Goal: Find specific page/section: Find specific page/section

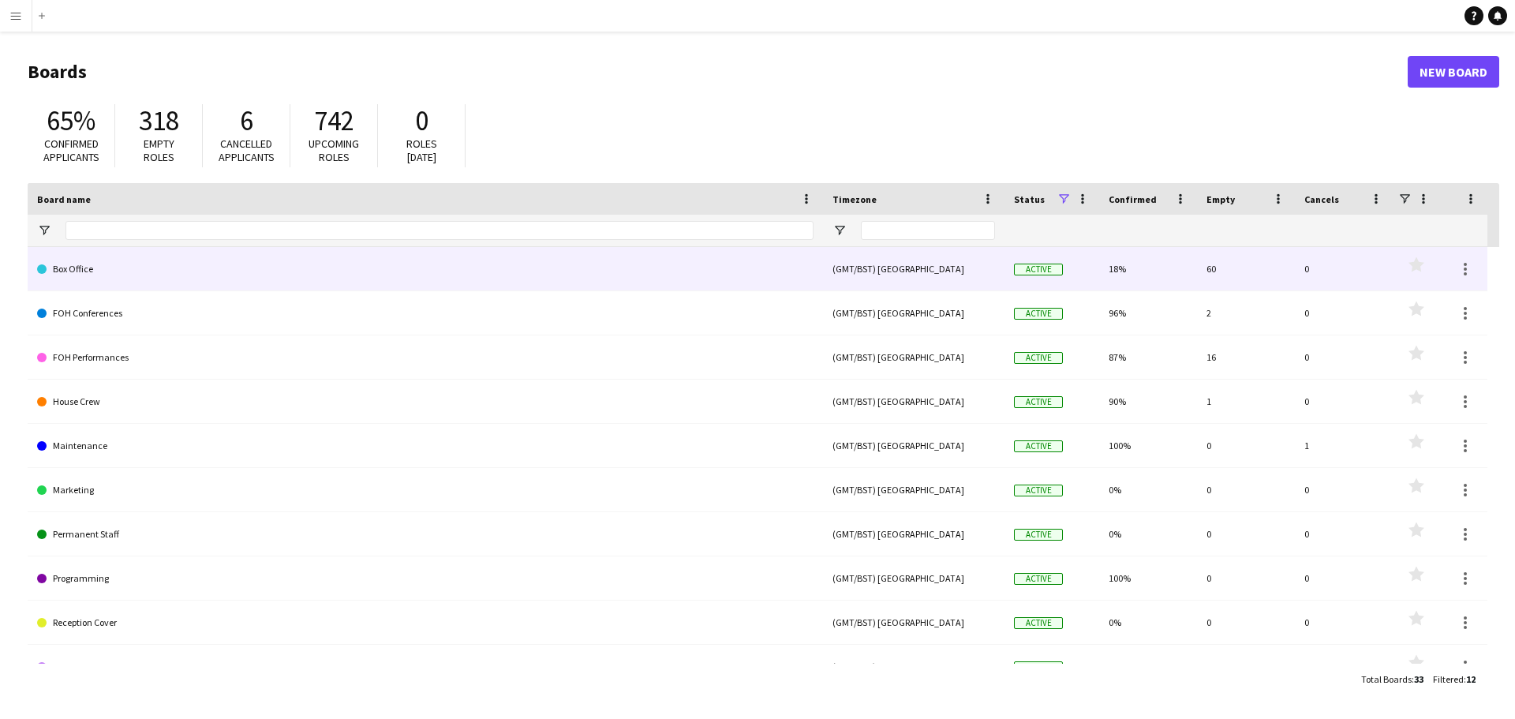
click at [405, 260] on link "Box Office" at bounding box center [425, 269] width 776 height 44
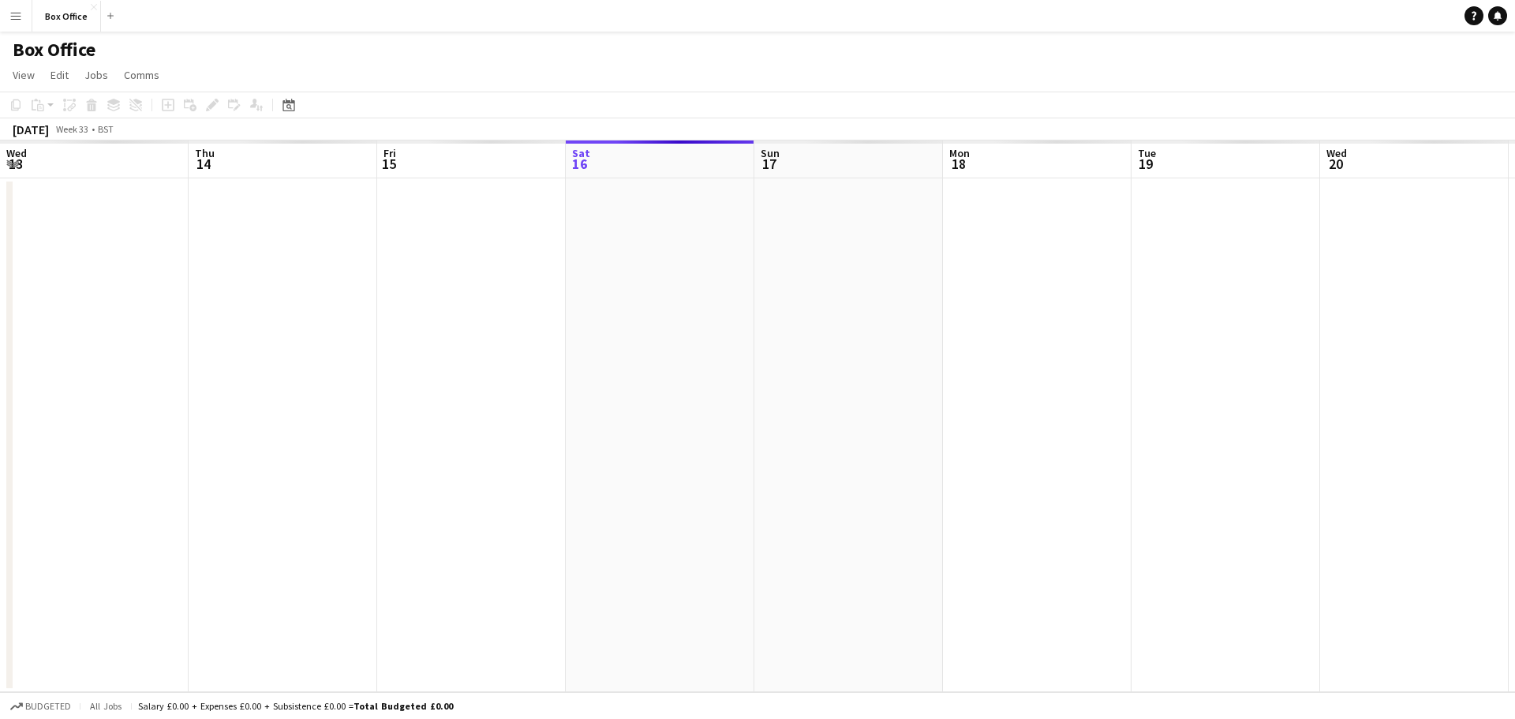
scroll to position [0, 377]
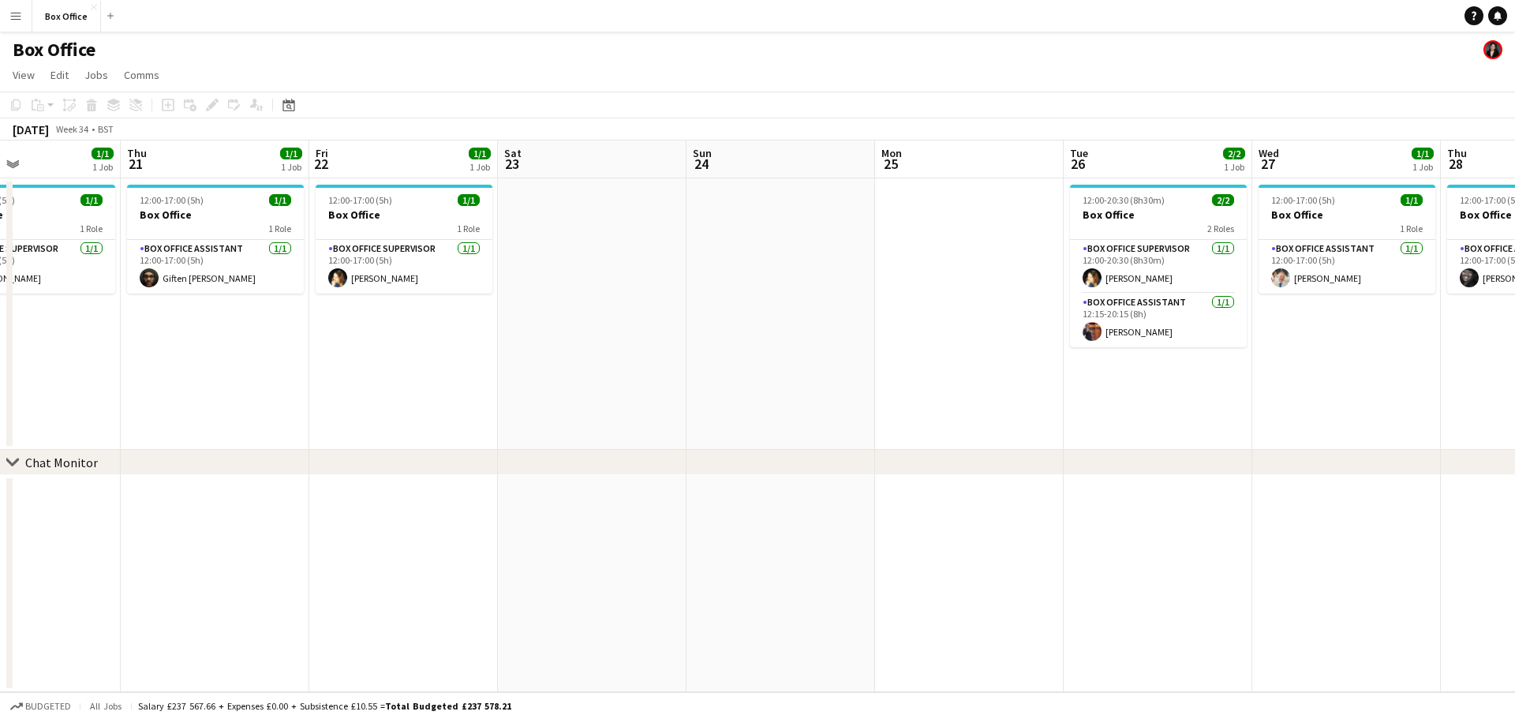
drag, startPoint x: 1199, startPoint y: 311, endPoint x: 0, endPoint y: 282, distance: 1199.4
click at [0, 282] on app-calendar-viewport "Mon 18 1/1 1 Job Tue 19 1/1 1 Job Wed 20 1/1 1 Job Thu 21 1/1 1 Job Fri 22 1/1 …" at bounding box center [757, 415] width 1515 height 551
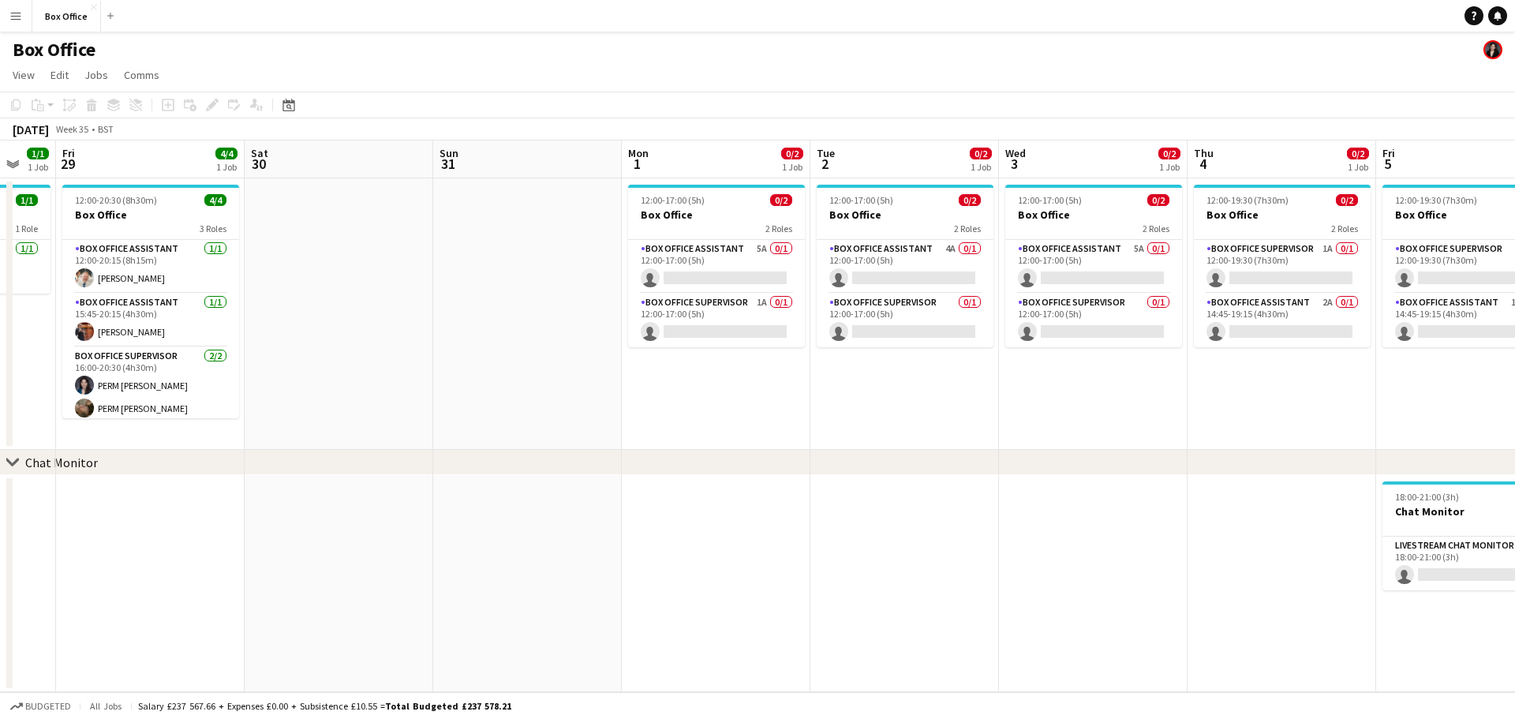
scroll to position [0, 557]
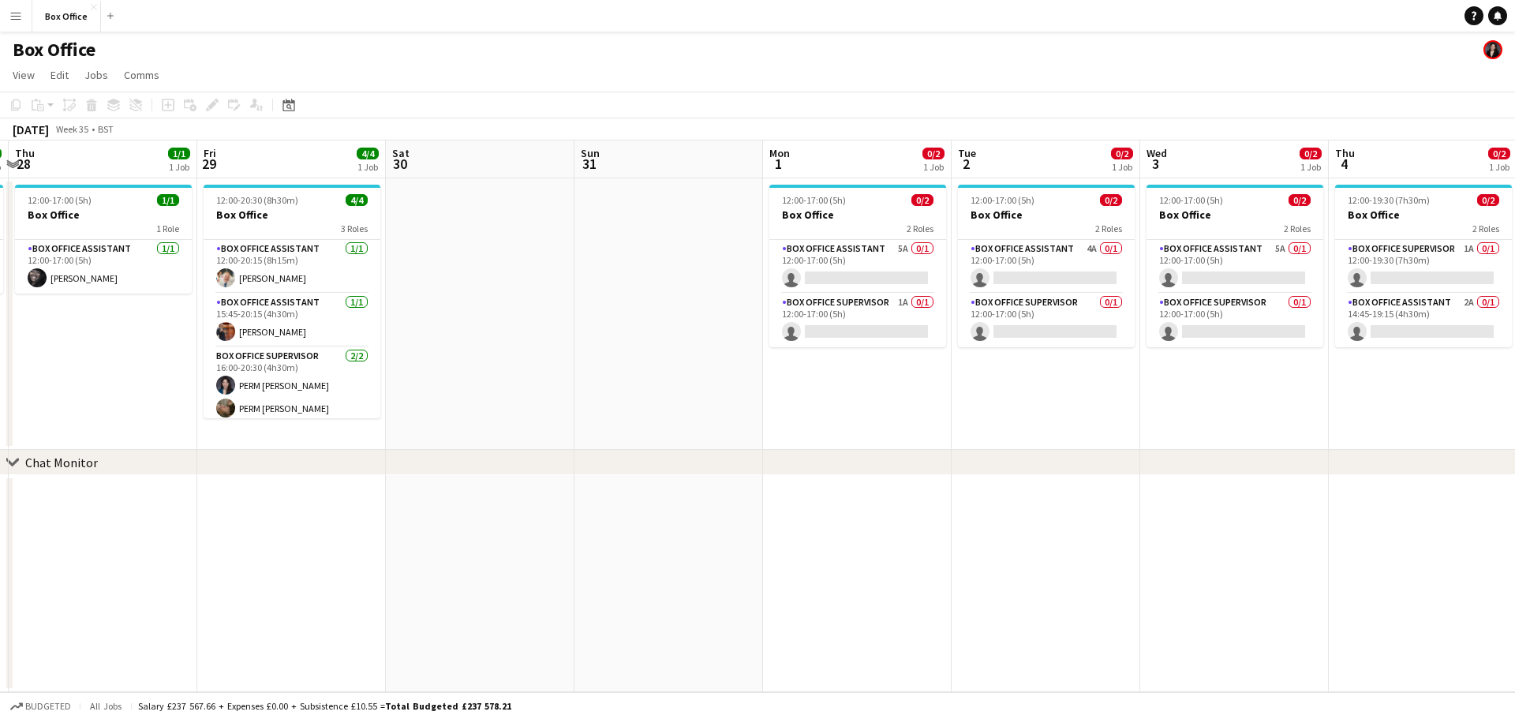
drag, startPoint x: 1243, startPoint y: 410, endPoint x: 0, endPoint y: 364, distance: 1244.1
click at [0, 364] on app-calendar-viewport "Mon 25 Tue 26 2/2 1 Job Wed 27 1/1 1 Job Thu 28 1/1 1 Job Fri 29 4/4 1 Job Sat …" at bounding box center [757, 415] width 1515 height 551
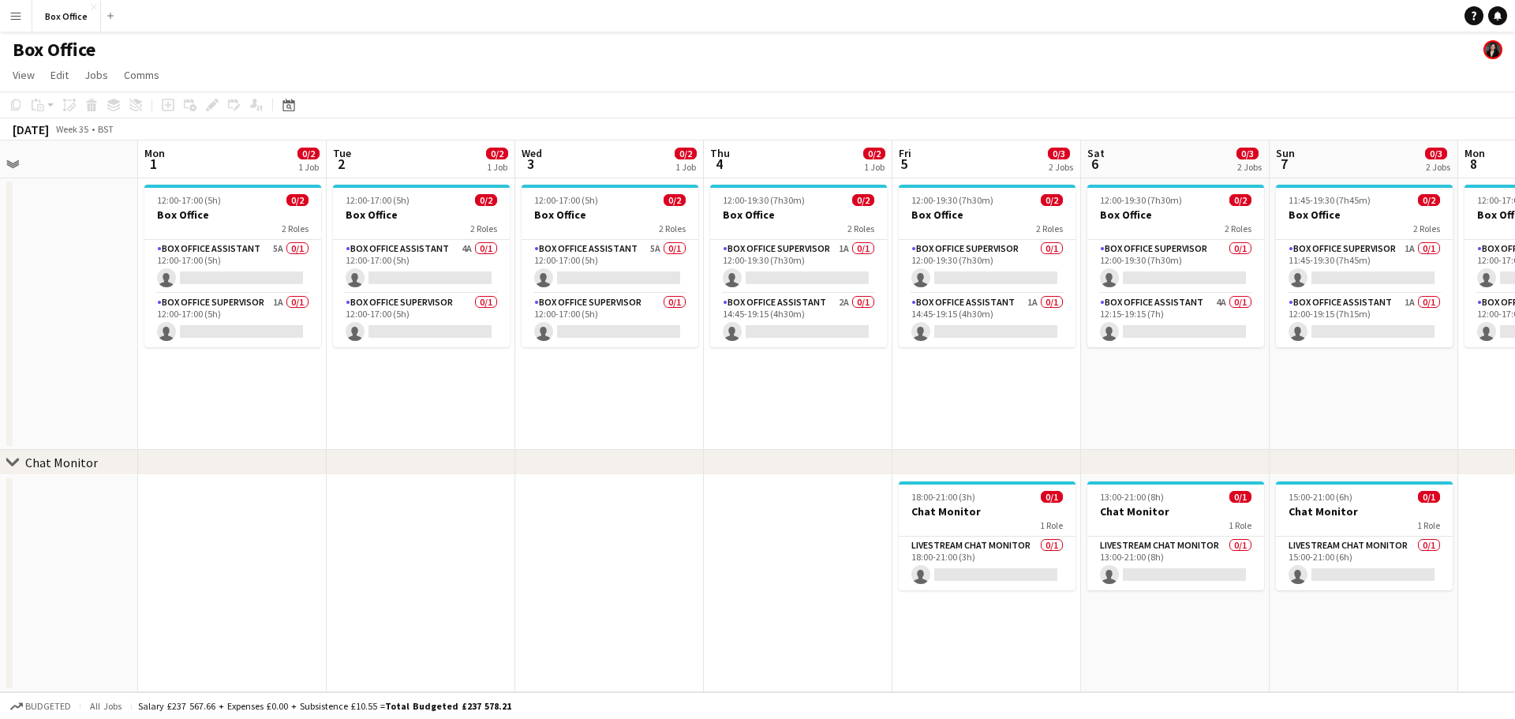
scroll to position [0, 617]
drag, startPoint x: 1320, startPoint y: 424, endPoint x: 694, endPoint y: 442, distance: 625.8
click at [694, 442] on app-calendar-viewport "Thu 28 1/1 1 Job Fri 29 4/4 1 Job Sat 30 Sun 31 Mon 1 0/2 1 Job Tue 2 0/2 1 Job…" at bounding box center [757, 415] width 1515 height 551
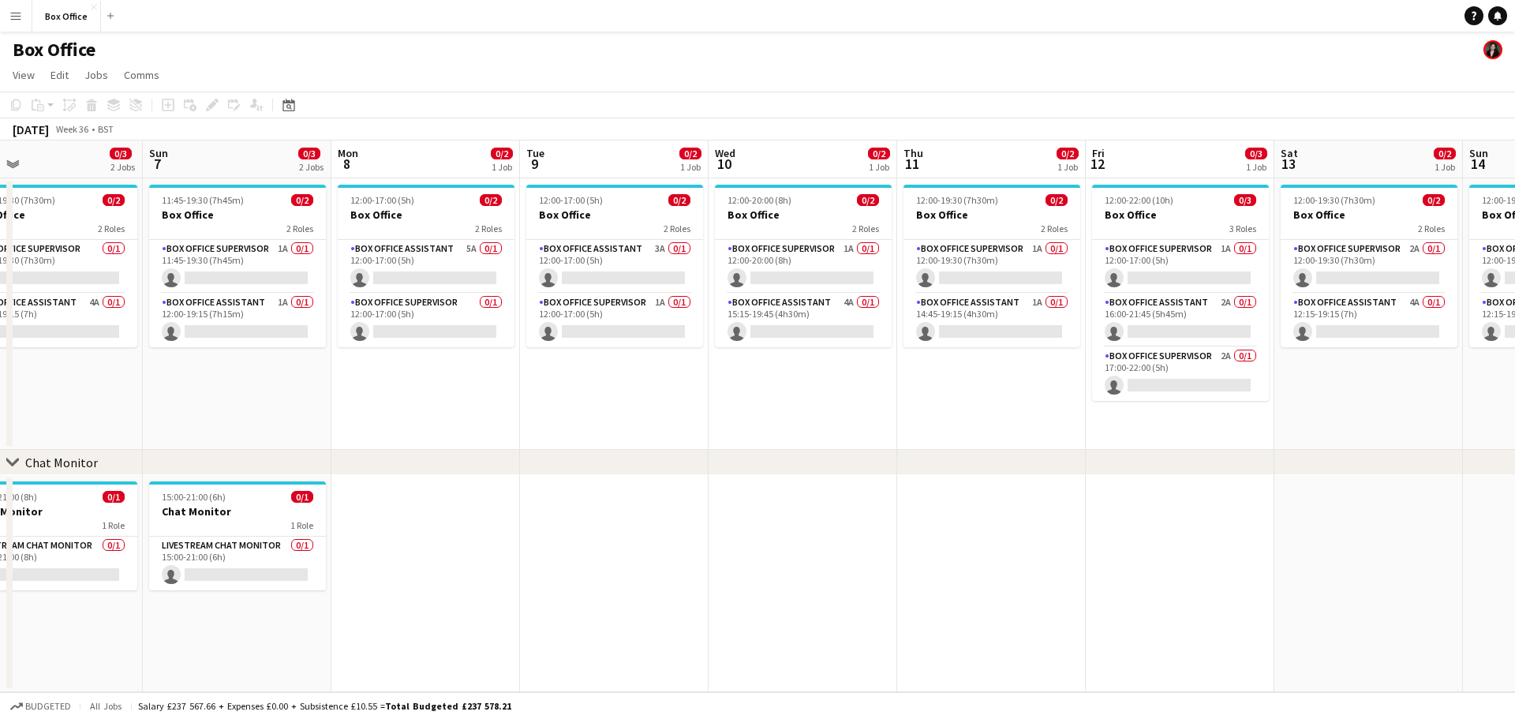
drag, startPoint x: 1210, startPoint y: 388, endPoint x: 77, endPoint y: 372, distance: 1132.9
click at [77, 372] on app-calendar-viewport "Wed 3 0/2 1 Job Thu 4 0/2 1 Job Fri 5 0/3 2 Jobs Sat 6 0/3 2 Jobs Sun 7 0/3 2 J…" at bounding box center [757, 415] width 1515 height 551
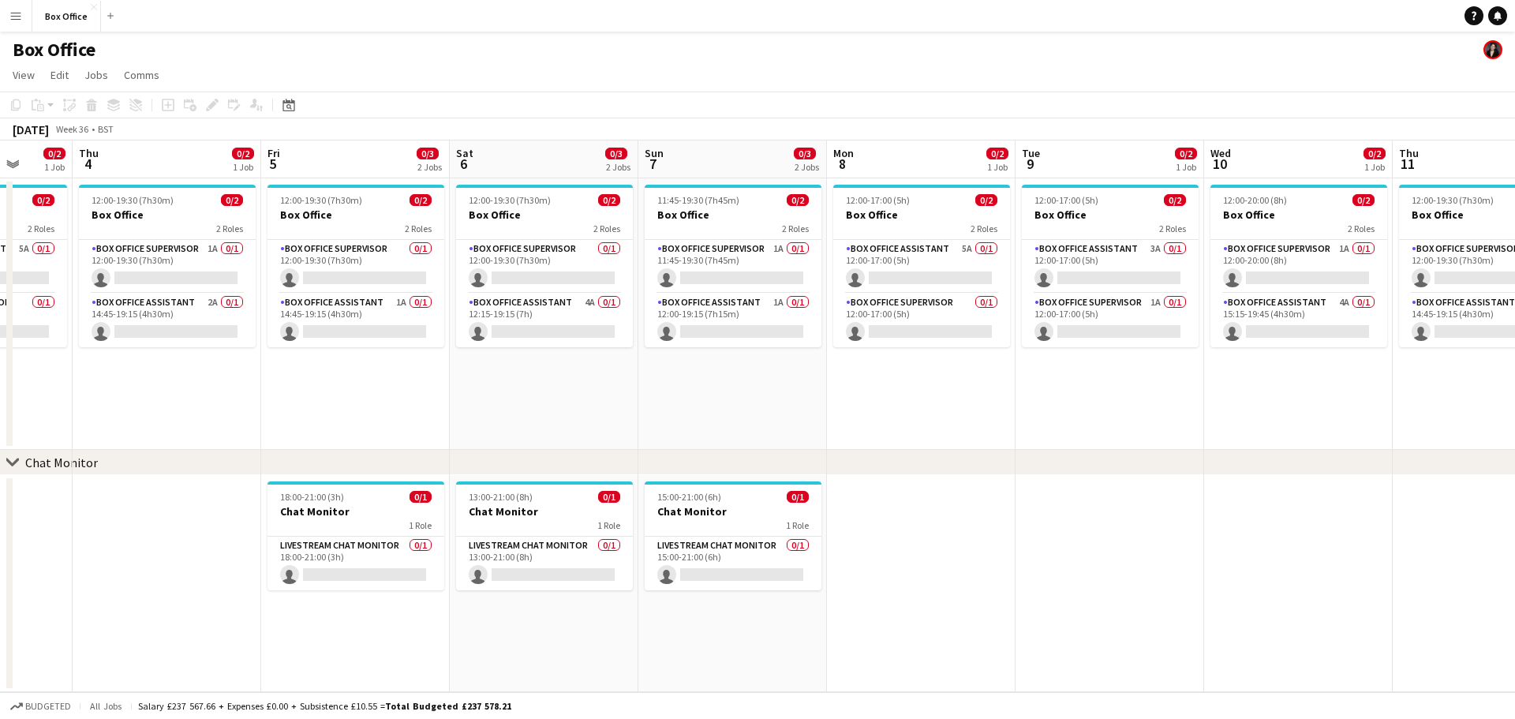
scroll to position [0, 483]
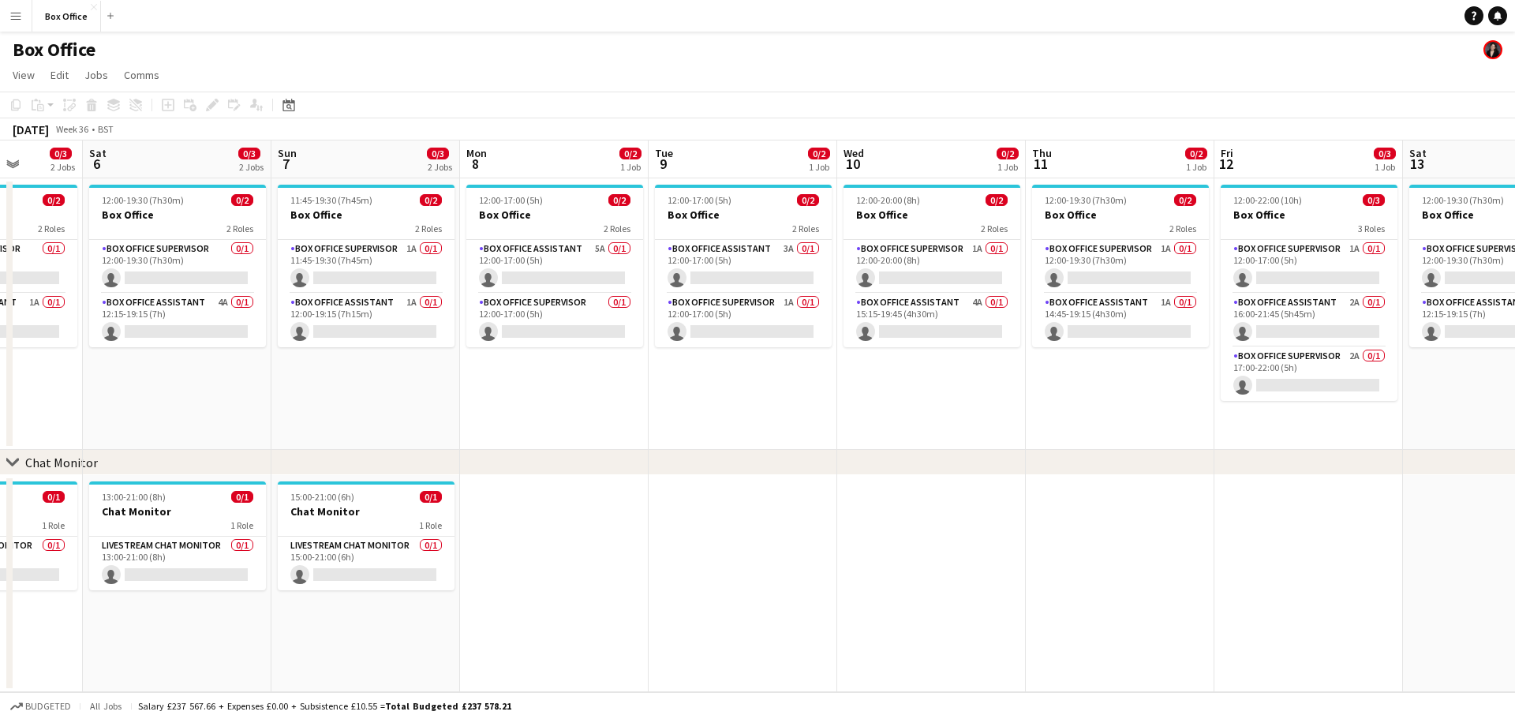
drag, startPoint x: 1001, startPoint y: 377, endPoint x: 1507, endPoint y: 365, distance: 505.8
click at [1514, 365] on app-calendar-viewport "Wed 3 0/2 1 Job Thu 4 0/2 1 Job Fri 5 0/3 2 Jobs Sat 6 0/3 2 Jobs Sun 7 0/3 2 J…" at bounding box center [757, 415] width 1515 height 551
